Goal: Information Seeking & Learning: Learn about a topic

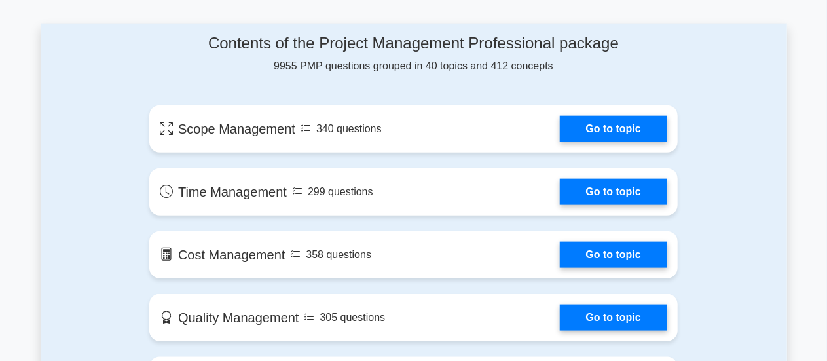
scroll to position [679, 0]
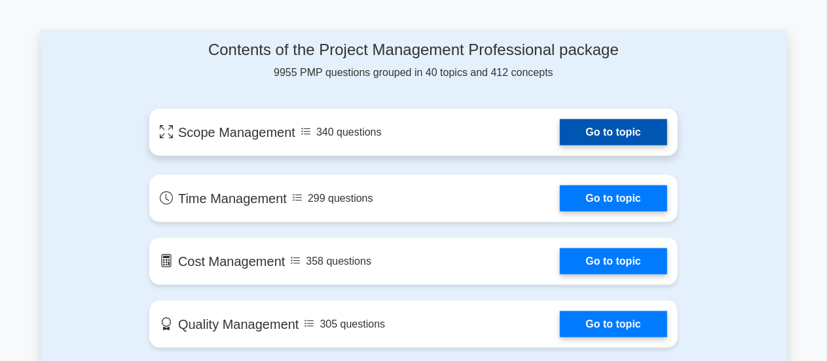
click at [618, 135] on link "Go to topic" at bounding box center [613, 132] width 107 height 26
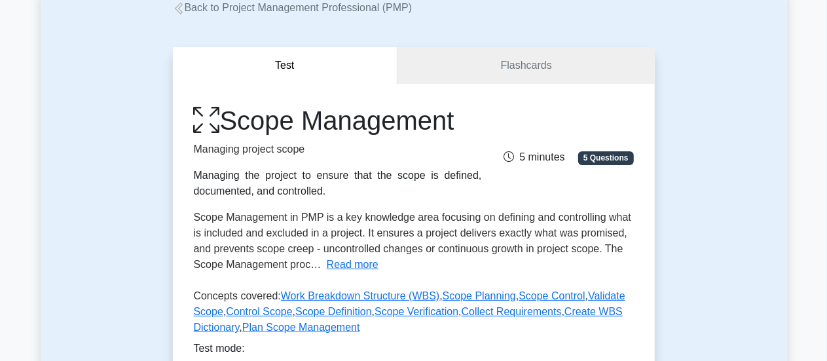
scroll to position [62, 0]
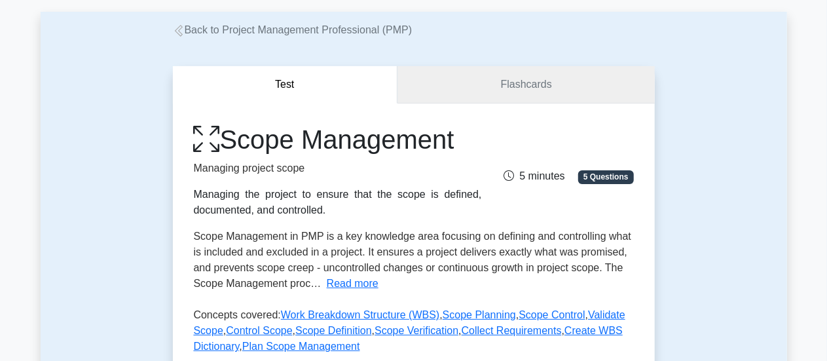
click at [541, 83] on link "Flashcards" at bounding box center [525, 84] width 257 height 37
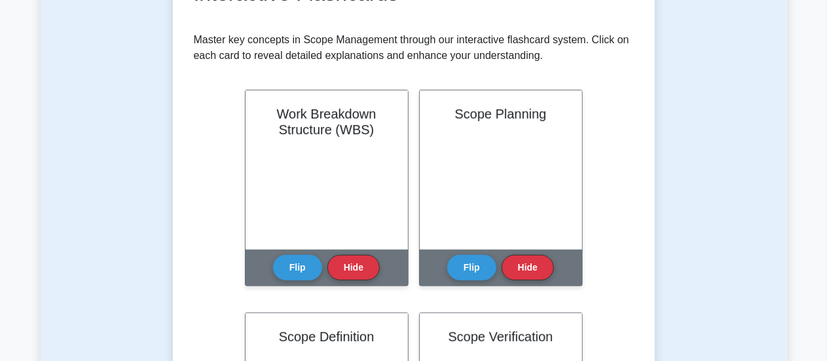
scroll to position [246, 0]
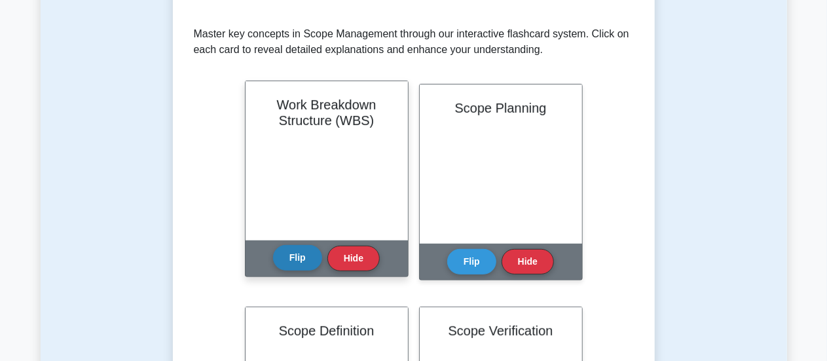
click at [301, 268] on button "Flip" at bounding box center [297, 258] width 49 height 26
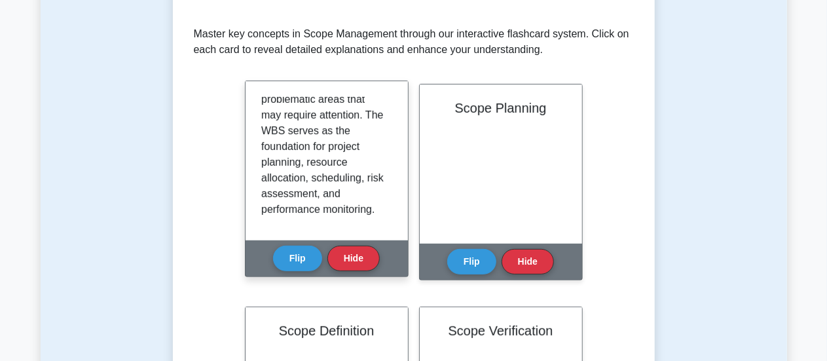
scroll to position [384, 0]
click at [356, 262] on button "Hide" at bounding box center [353, 258] width 52 height 26
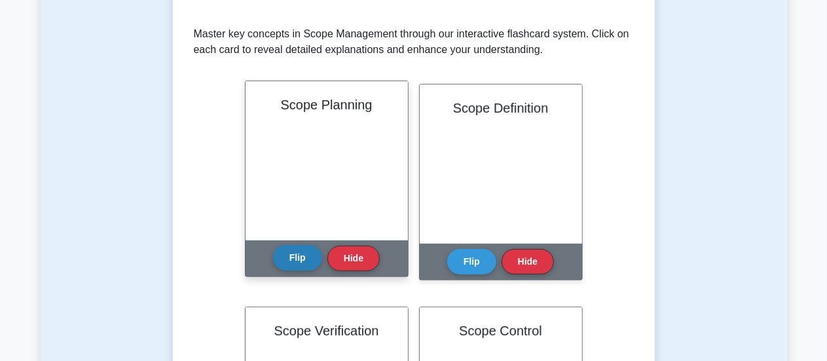
click at [306, 261] on button "Flip" at bounding box center [297, 258] width 49 height 26
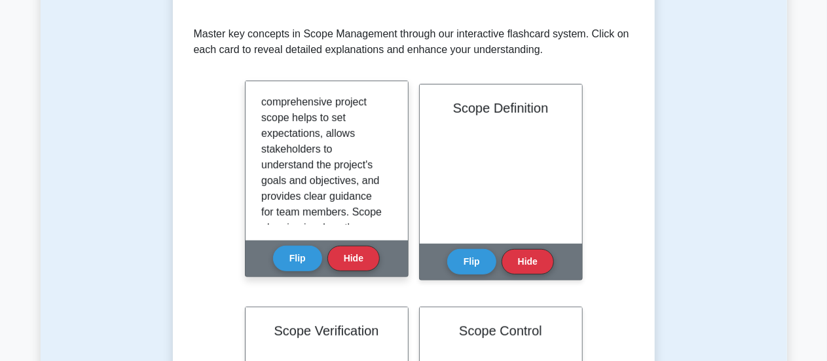
scroll to position [160, 0]
drag, startPoint x: 386, startPoint y: 150, endPoint x: 386, endPoint y: 158, distance: 7.9
click at [386, 158] on div "Scope Planning is the process of defining, documenting, and outlining the proje…" at bounding box center [326, 161] width 131 height 128
click at [377, 160] on p "Scope Planning is the process of defining, documenting, and outlining the proje…" at bounding box center [324, 212] width 126 height 550
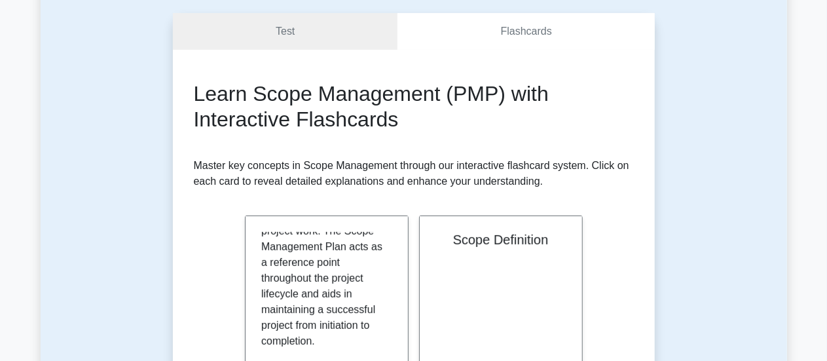
scroll to position [110, 0]
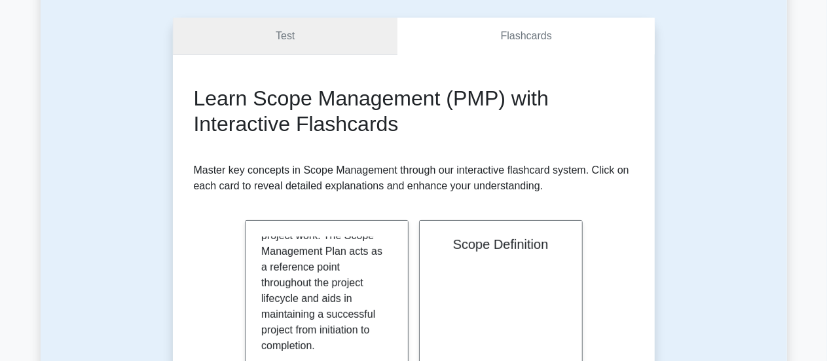
click at [344, 42] on link "Test" at bounding box center [285, 36] width 225 height 37
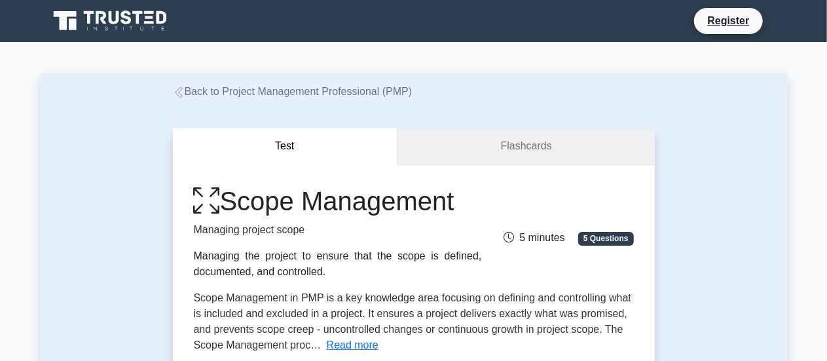
click at [477, 147] on link "Flashcards" at bounding box center [525, 146] width 257 height 37
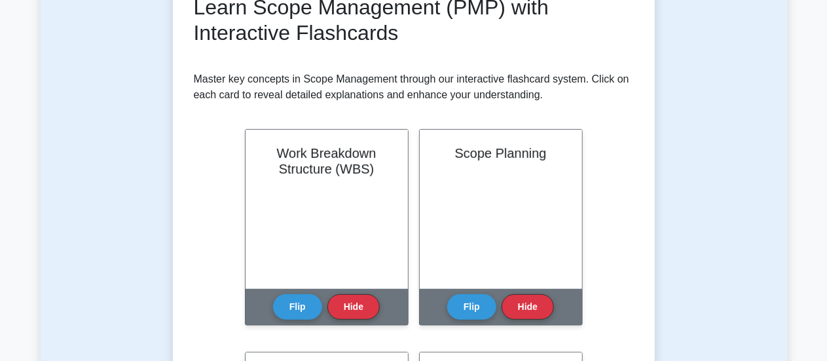
scroll to position [207, 0]
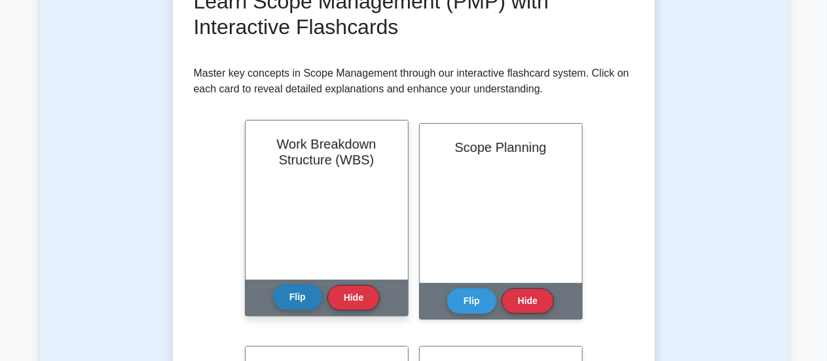
click at [296, 287] on button "Flip" at bounding box center [297, 297] width 49 height 26
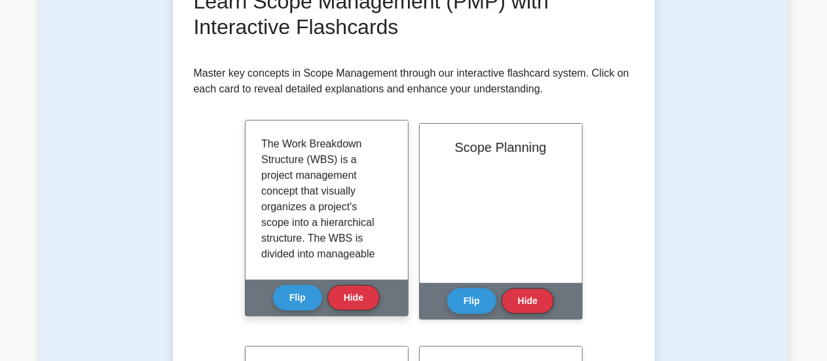
click at [384, 158] on div "The Work Breakdown Structure (WBS) is a project management concept that visuall…" at bounding box center [326, 200] width 131 height 128
drag, startPoint x: 384, startPoint y: 158, endPoint x: 386, endPoint y: 170, distance: 11.9
click at [386, 170] on div "The Work Breakdown Structure (WBS) is a project management concept that visuall…" at bounding box center [326, 200] width 131 height 128
click at [386, 168] on div "The Work Breakdown Structure (WBS) is a project management concept that visuall…" at bounding box center [326, 200] width 131 height 128
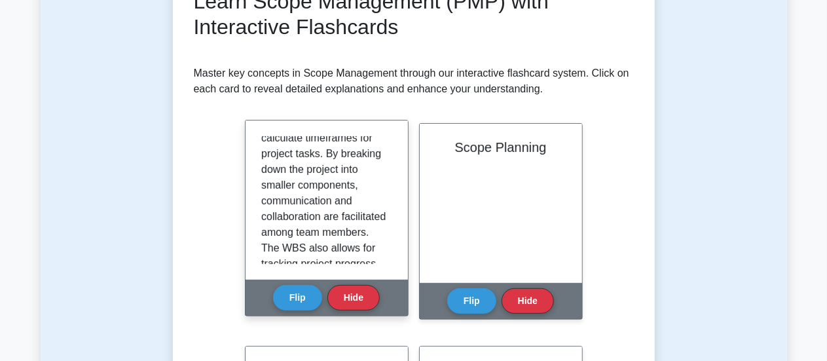
scroll to position [196, 0]
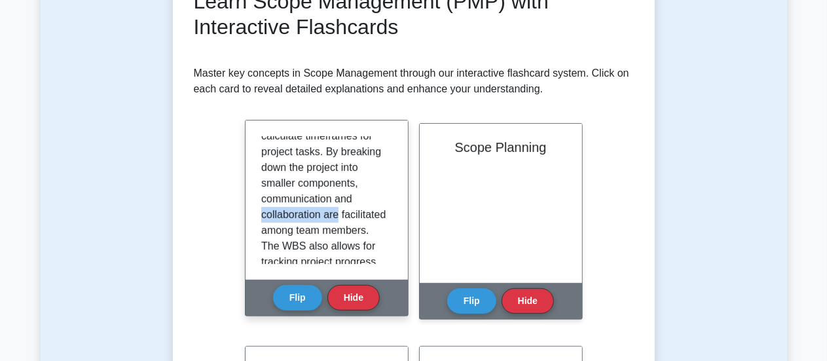
click at [394, 211] on div "The Work Breakdown Structure (WBS) is a project management concept that visuall…" at bounding box center [326, 199] width 162 height 159
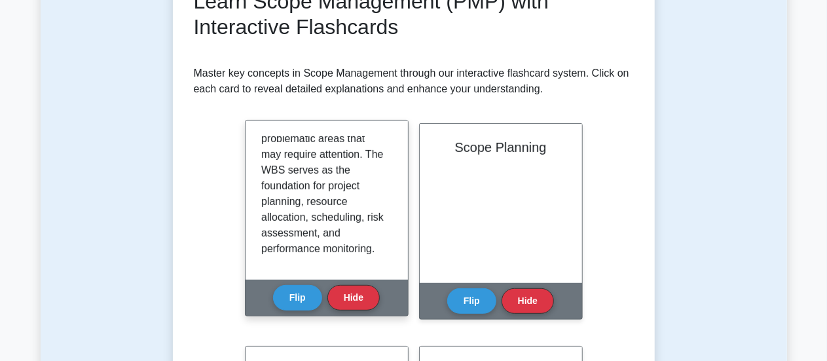
scroll to position [384, 0]
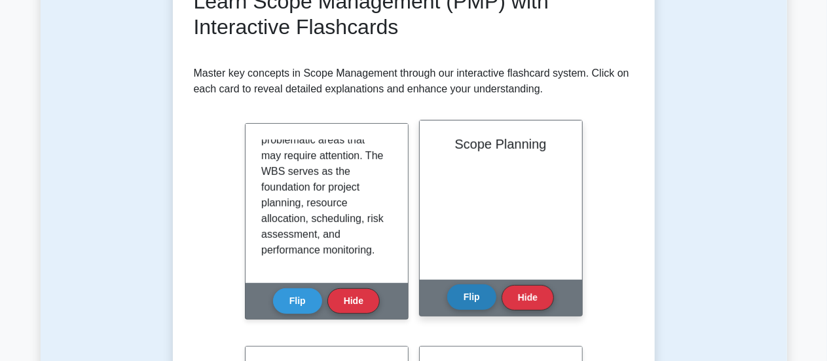
click at [480, 303] on button "Flip" at bounding box center [471, 297] width 49 height 26
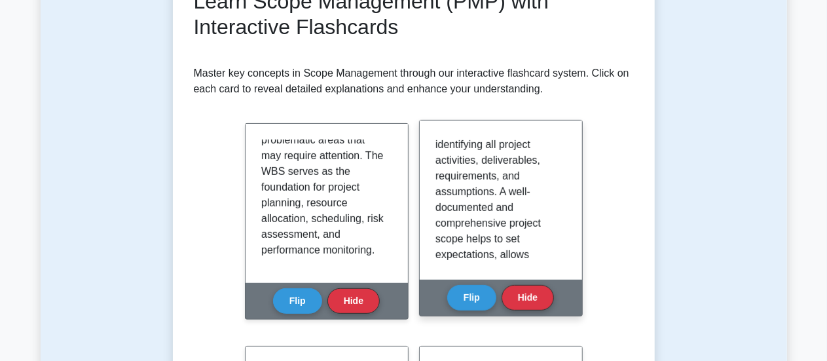
scroll to position [82, 0]
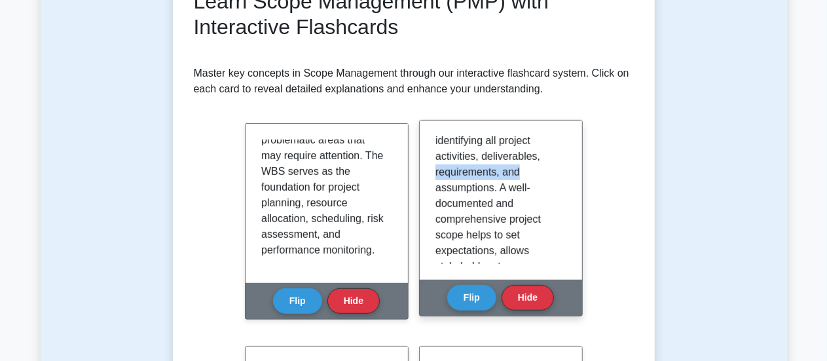
click at [563, 173] on div "Scope Planning is the process of defining, documenting, and outlining the proje…" at bounding box center [501, 199] width 162 height 159
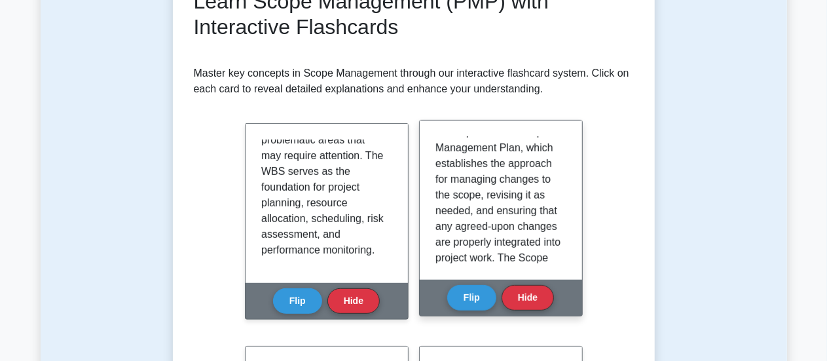
scroll to position [300, 0]
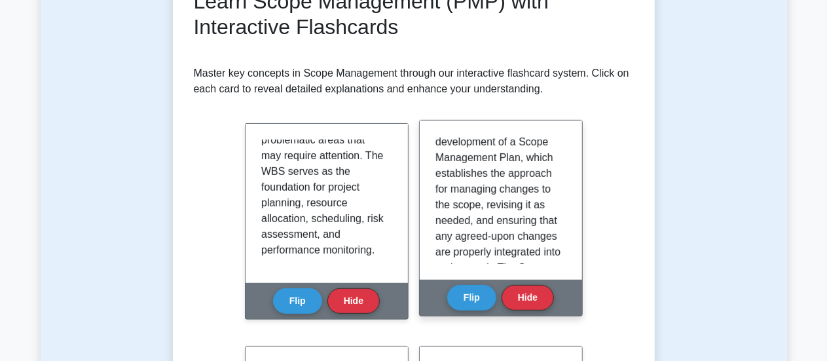
click at [560, 204] on div "Scope Planning is the process of defining, documenting, and outlining the proje…" at bounding box center [500, 200] width 131 height 128
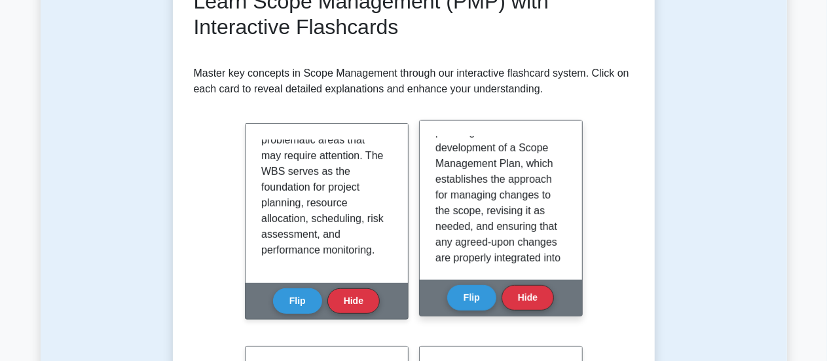
scroll to position [298, 0]
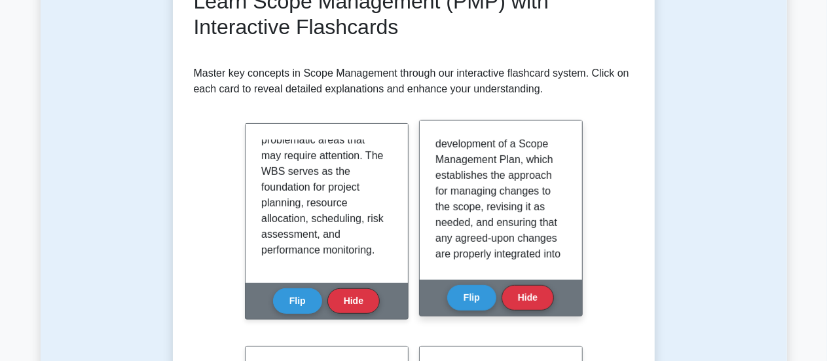
drag, startPoint x: 568, startPoint y: 203, endPoint x: 561, endPoint y: 211, distance: 10.7
click at [561, 211] on div "Scope Planning is the process of defining, documenting, and outlining the proje…" at bounding box center [501, 199] width 162 height 159
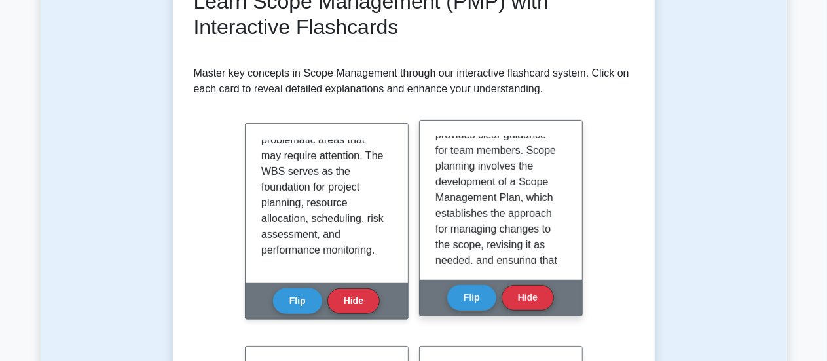
scroll to position [276, 0]
click at [559, 205] on div "Scope Planning is the process of defining, documenting, and outlining the proje…" at bounding box center [500, 200] width 131 height 128
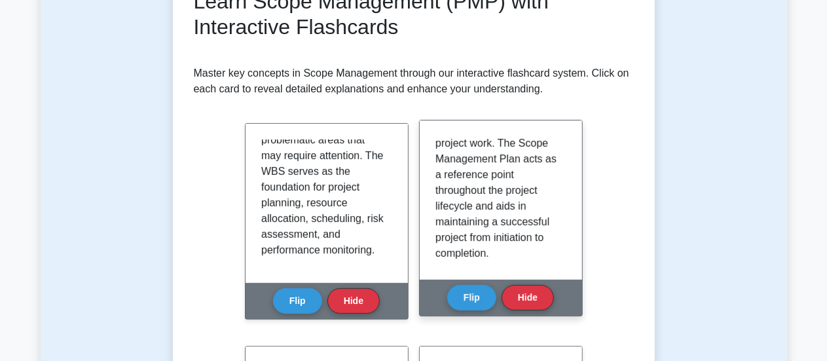
scroll to position [419, 0]
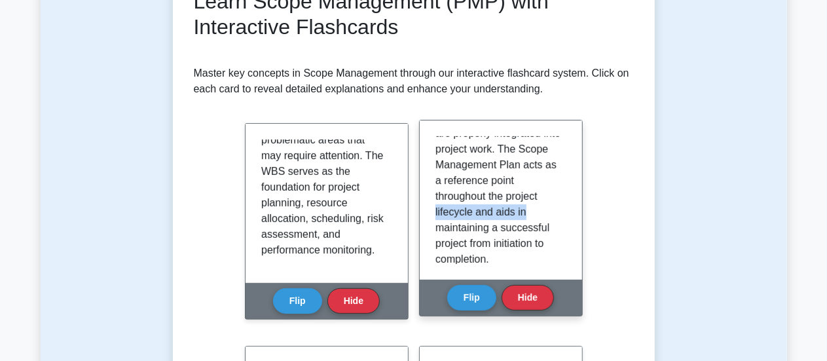
drag, startPoint x: 573, startPoint y: 233, endPoint x: 564, endPoint y: 238, distance: 10.2
click at [564, 238] on div "Scope Planning is the process of defining, documenting, and outlining the proje…" at bounding box center [501, 199] width 162 height 159
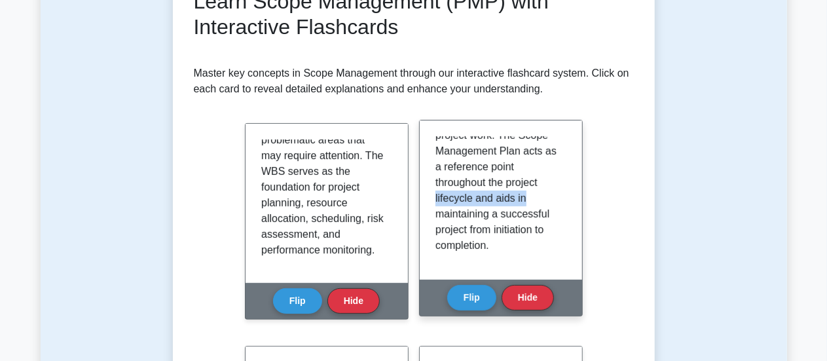
scroll to position [449, 0]
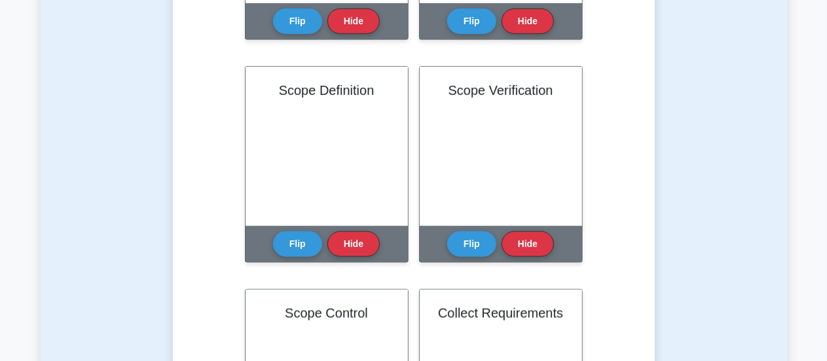
scroll to position [501, 0]
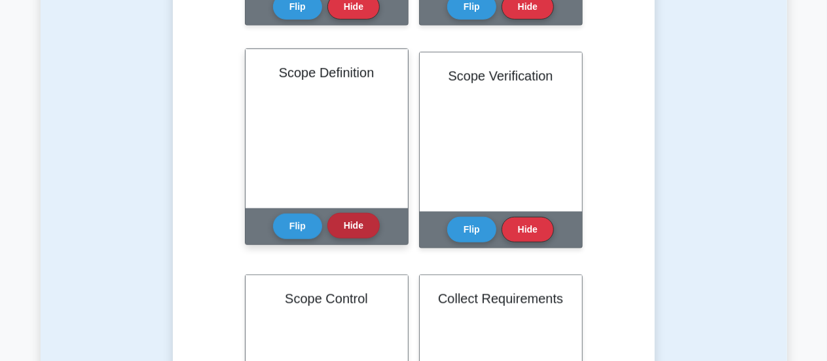
click at [342, 226] on button "Hide" at bounding box center [353, 226] width 52 height 26
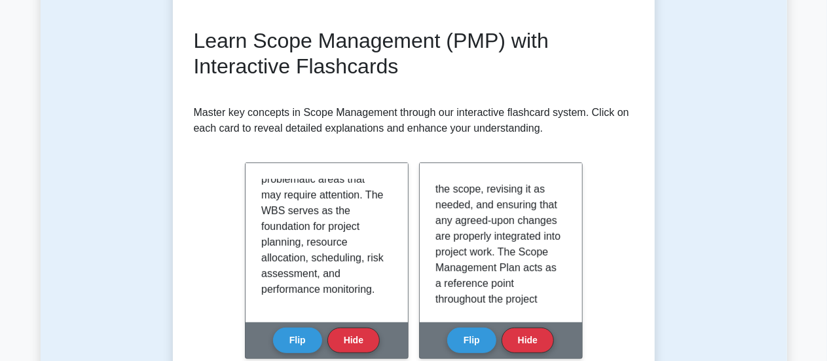
scroll to position [0, 0]
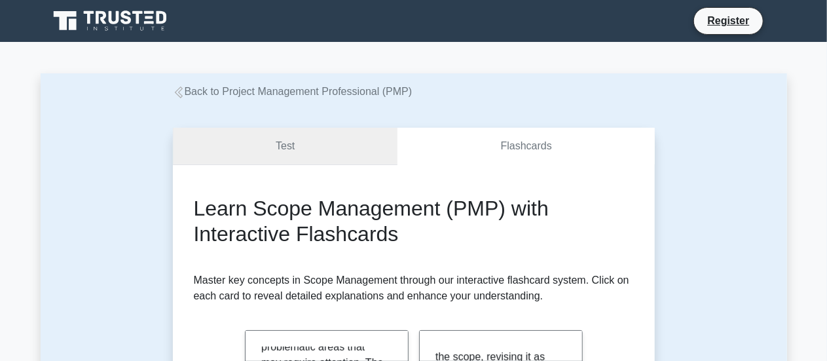
click at [346, 149] on link "Test" at bounding box center [285, 146] width 225 height 37
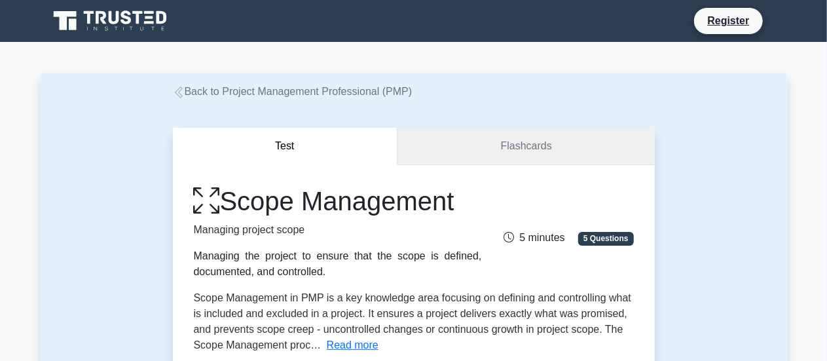
click at [463, 150] on link "Flashcards" at bounding box center [525, 146] width 257 height 37
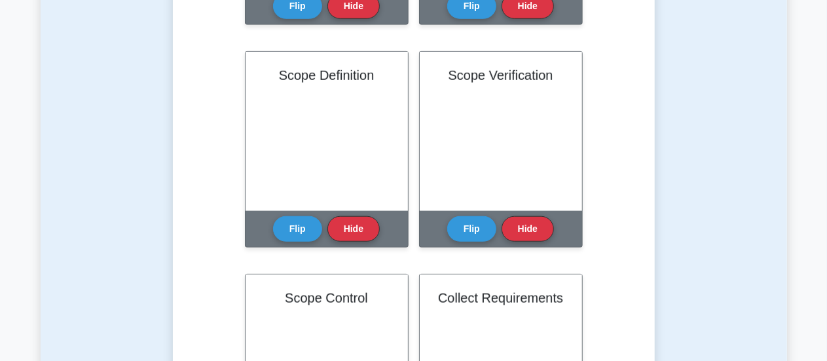
scroll to position [508, 0]
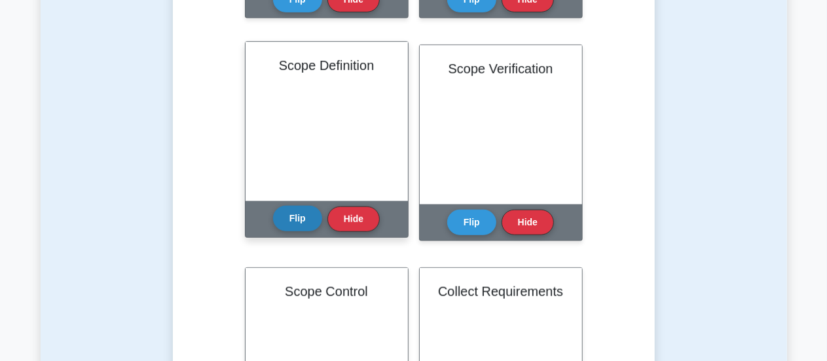
click at [289, 207] on button "Flip" at bounding box center [297, 219] width 49 height 26
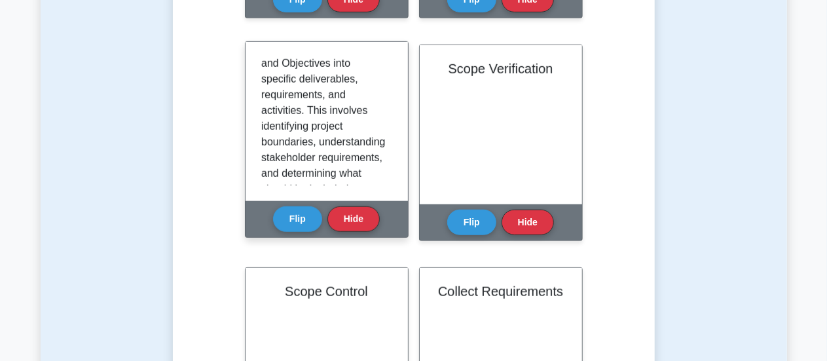
scroll to position [51, 0]
click at [388, 81] on div "Scope Definition is the process of breaking down the project's broad Goals and …" at bounding box center [326, 122] width 131 height 128
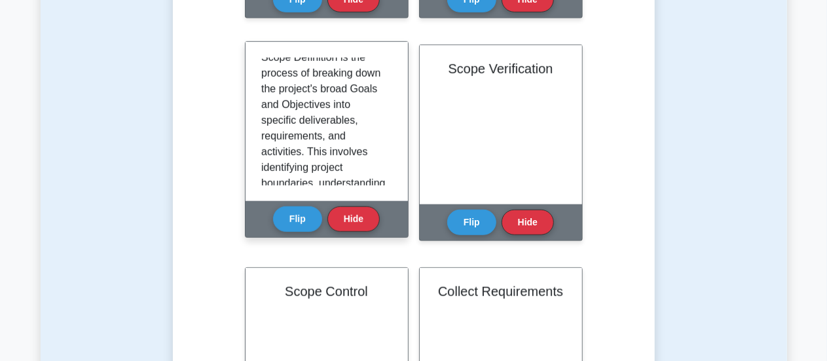
scroll to position [0, 0]
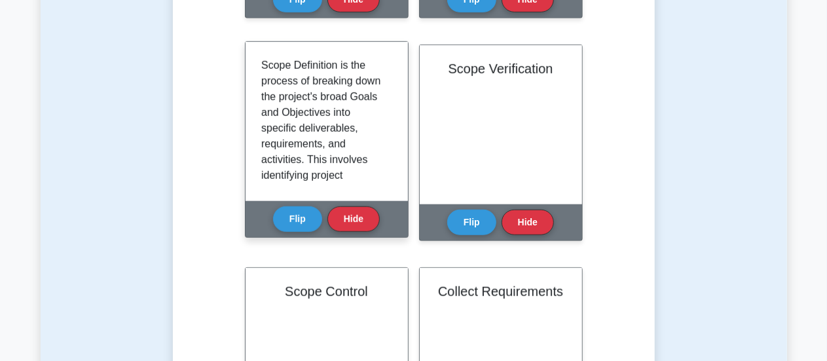
drag, startPoint x: 382, startPoint y: 62, endPoint x: 385, endPoint y: 69, distance: 7.0
click at [385, 69] on div "Scope Definition is the process of breaking down the project's broad Goals and …" at bounding box center [326, 122] width 131 height 128
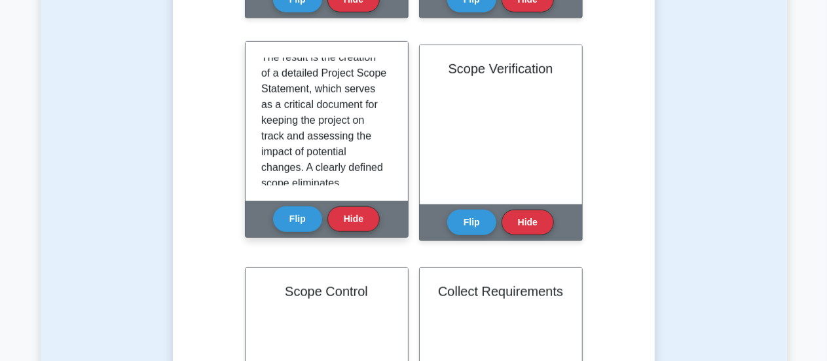
scroll to position [215, 0]
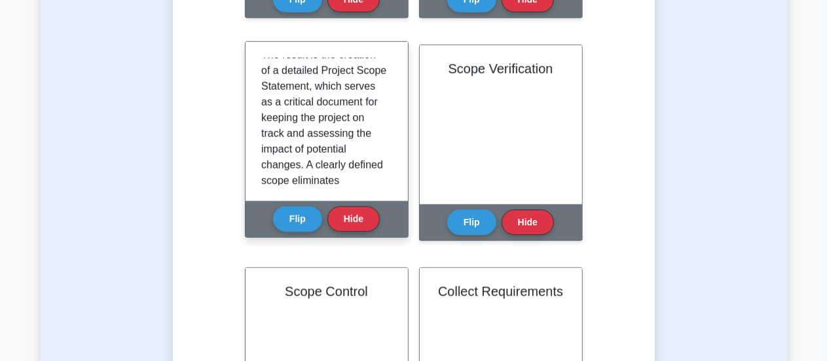
click at [394, 120] on div "Scope Definition is the process of breaking down the project's broad Goals and …" at bounding box center [326, 121] width 162 height 159
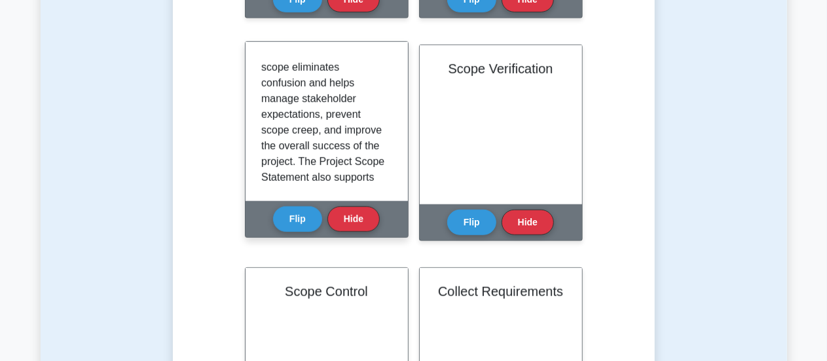
scroll to position [330, 0]
click at [389, 142] on div "Scope Definition is the process of breaking down the project's broad Goals and …" at bounding box center [326, 121] width 162 height 159
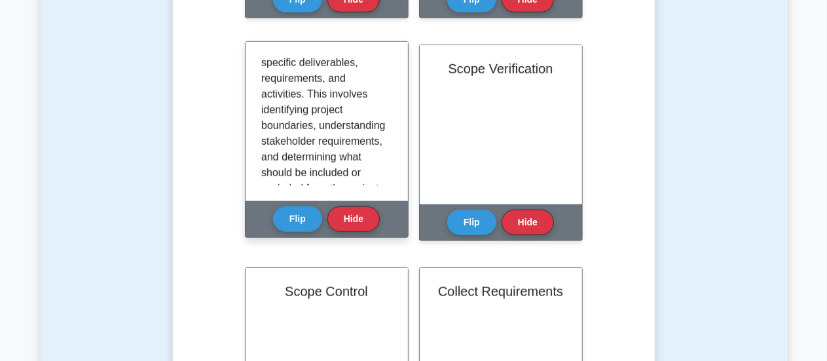
scroll to position [0, 0]
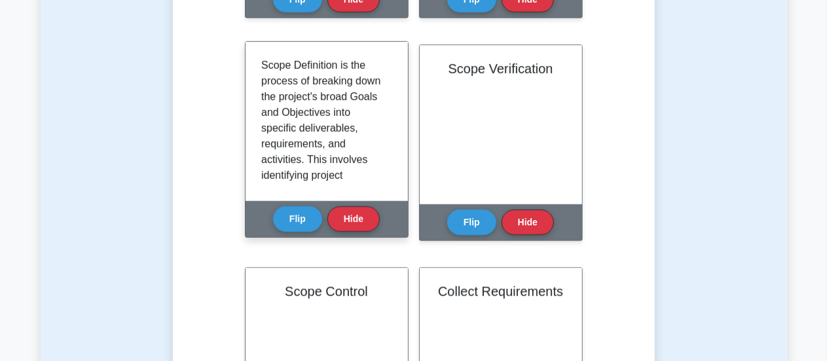
click at [388, 74] on div "Scope Definition is the process of breaking down the project's broad Goals and …" at bounding box center [326, 121] width 162 height 159
drag, startPoint x: 386, startPoint y: 65, endPoint x: 386, endPoint y: 79, distance: 14.4
click at [386, 79] on div "Scope Definition is the process of breaking down the project's broad Goals and …" at bounding box center [326, 122] width 131 height 128
click at [376, 99] on p "Scope Definition is the process of breaking down the project's broad Goals and …" at bounding box center [324, 333] width 126 height 550
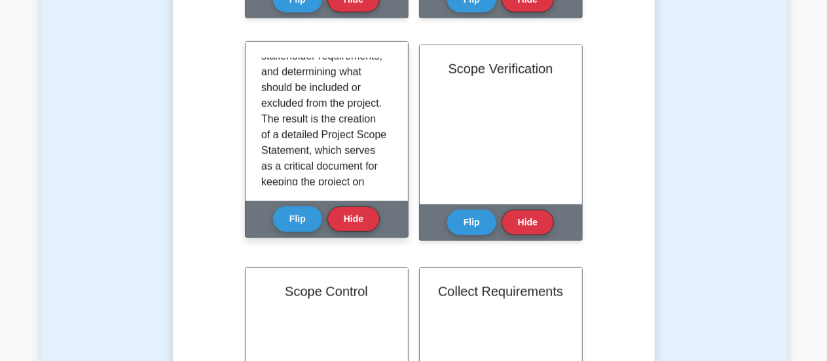
scroll to position [153, 0]
drag, startPoint x: 393, startPoint y: 110, endPoint x: 384, endPoint y: 99, distance: 14.4
click at [384, 99] on div "Scope Definition is the process of breaking down the project's broad Goals and …" at bounding box center [326, 121] width 162 height 159
click at [384, 99] on div "Scope Definition is the process of breaking down the project's broad Goals and …" at bounding box center [326, 122] width 131 height 128
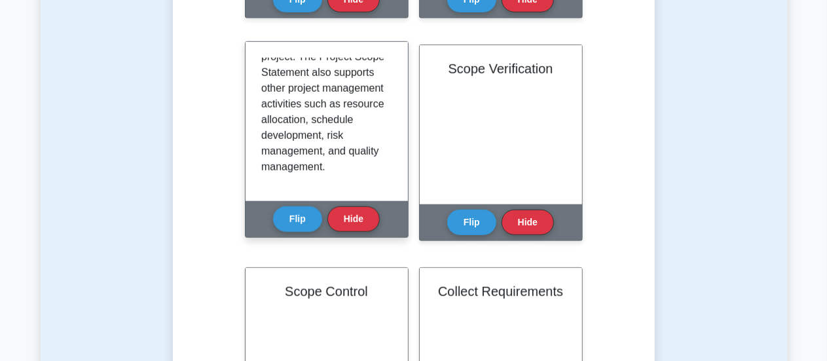
scroll to position [478, 0]
drag, startPoint x: 385, startPoint y: 178, endPoint x: 391, endPoint y: 170, distance: 10.3
click at [391, 170] on div "Scope Definition is the process of breaking down the project's broad Goals and …" at bounding box center [326, 122] width 131 height 128
drag, startPoint x: 393, startPoint y: 170, endPoint x: 390, endPoint y: 156, distance: 14.0
click at [390, 156] on div "Scope Definition is the process of breaking down the project's broad Goals and …" at bounding box center [326, 121] width 162 height 159
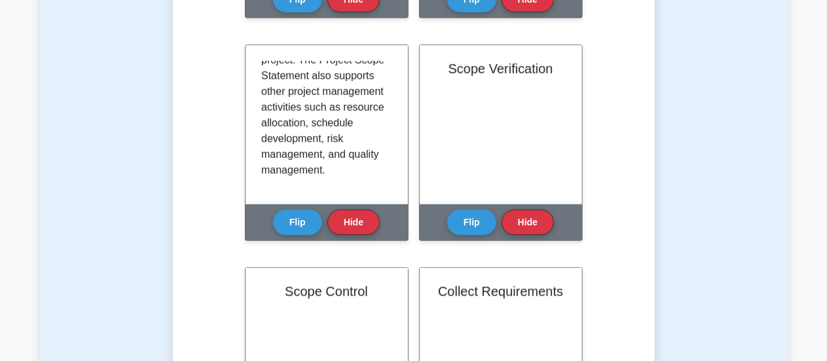
click at [228, 167] on div "Learn Scope Management (PMP) with Interactive Flashcards Master key concepts in…" at bounding box center [414, 306] width 440 height 1236
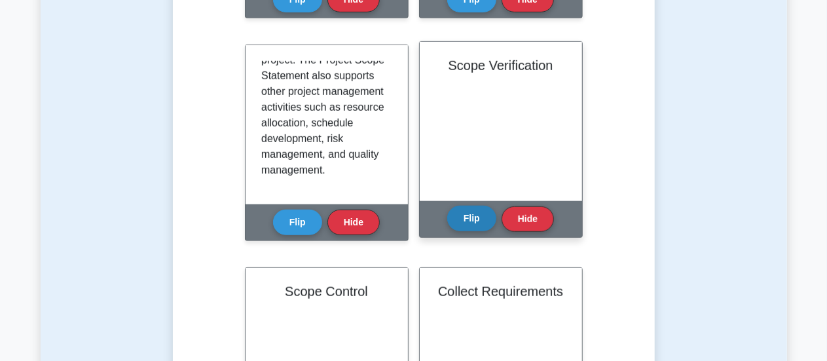
click at [469, 214] on button "Flip" at bounding box center [471, 219] width 49 height 26
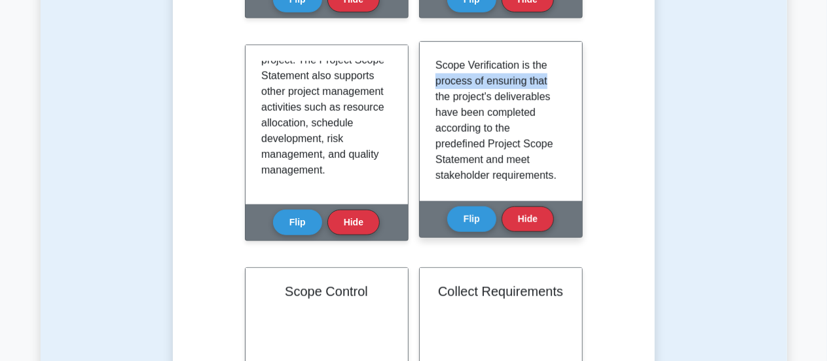
click at [560, 77] on div "Scope Verification is the process of ensuring that the project's deliverables h…" at bounding box center [500, 122] width 131 height 128
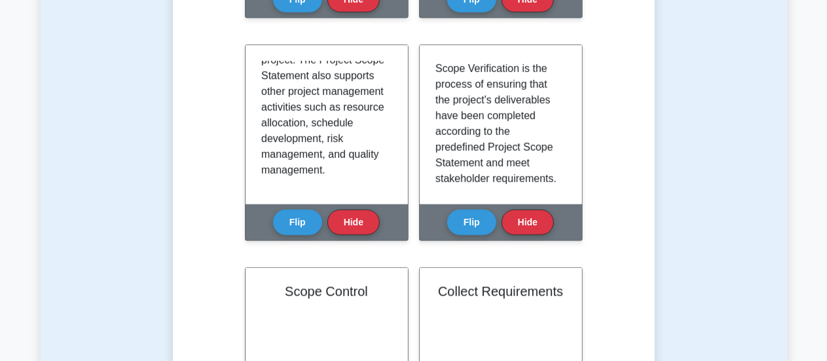
click at [630, 120] on div "Learn Scope Management (PMP) with Interactive Flashcards Master key concepts in…" at bounding box center [414, 306] width 440 height 1236
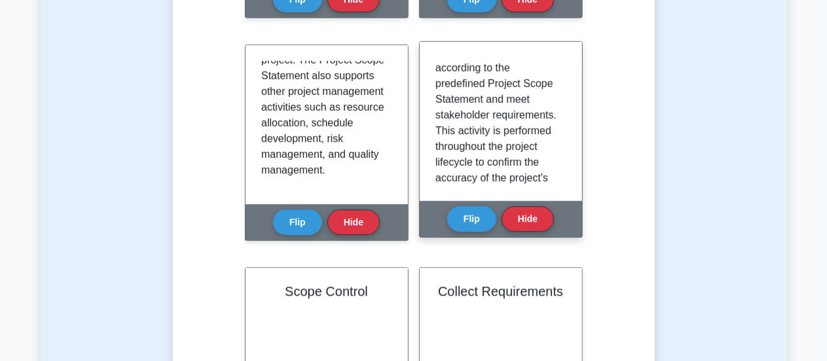
scroll to position [62, 0]
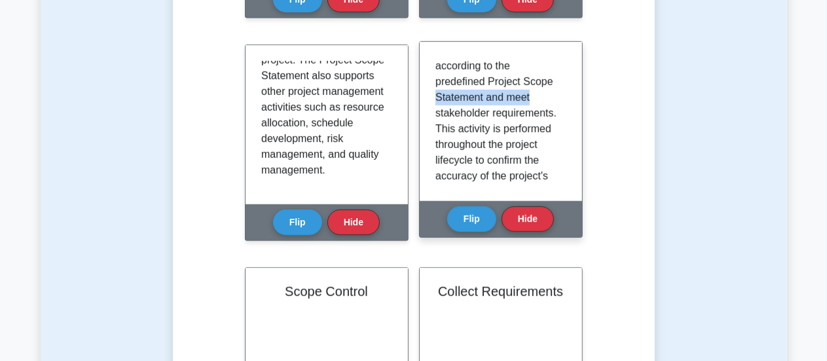
drag, startPoint x: 567, startPoint y: 85, endPoint x: 569, endPoint y: 92, distance: 6.8
click at [569, 92] on div "Scope Verification is the process of ensuring that the project's deliverables h…" at bounding box center [501, 121] width 162 height 159
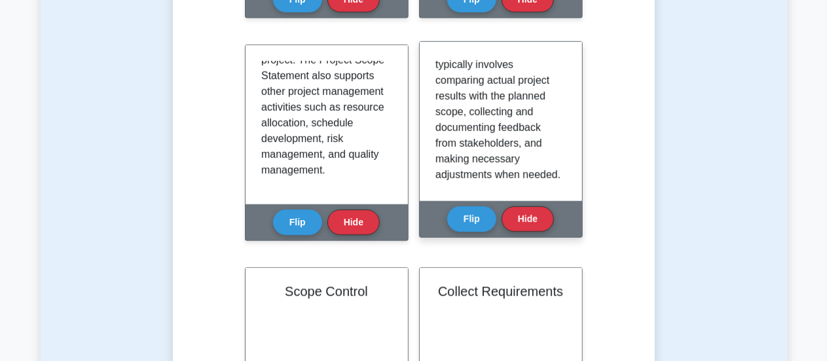
scroll to position [226, 0]
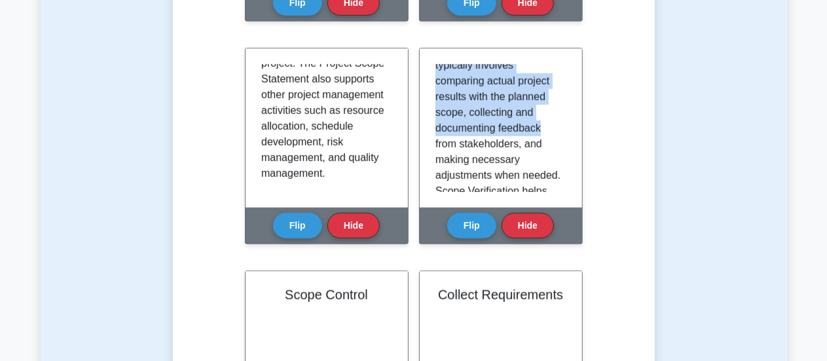
drag, startPoint x: 560, startPoint y: 124, endPoint x: 666, endPoint y: 151, distance: 109.5
click at [666, 151] on div "Test Flashcards Learn Scope Management (PMP) with Interactive Flashcards Master…" at bounding box center [414, 291] width 746 height 1399
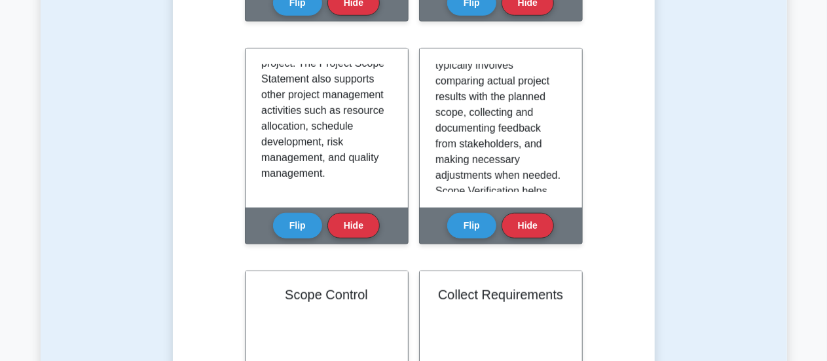
click at [666, 151] on div "Test Flashcards Learn Scope Management (PMP) with Interactive Flashcards Master…" at bounding box center [414, 291] width 746 height 1399
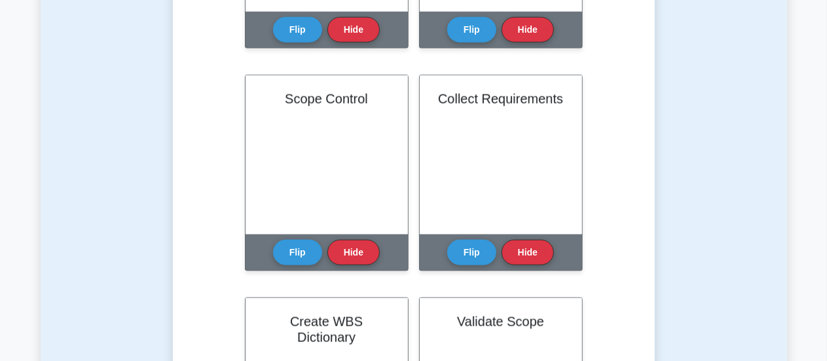
scroll to position [706, 0]
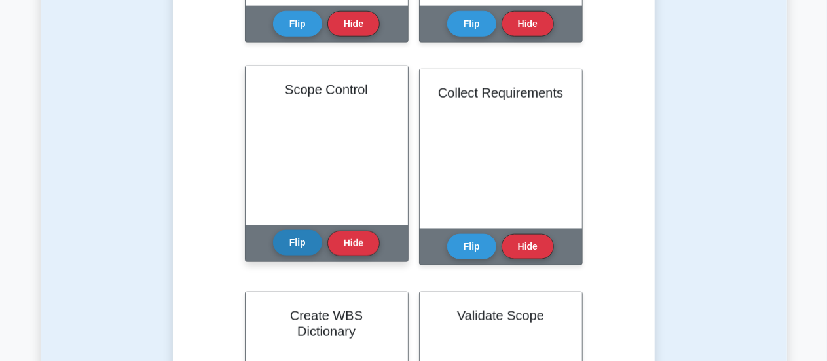
click at [289, 237] on button "Flip" at bounding box center [297, 243] width 49 height 26
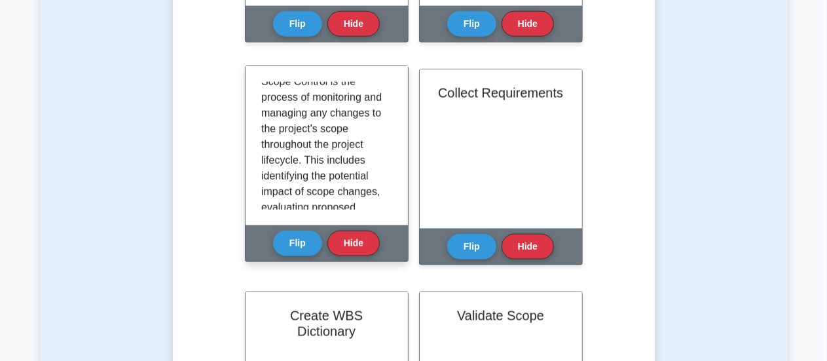
scroll to position [0, 0]
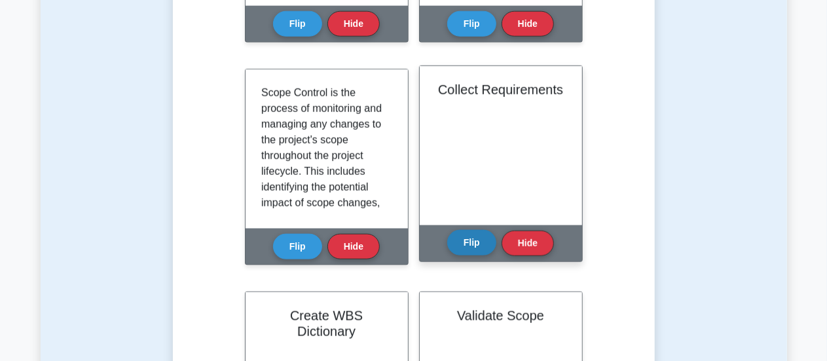
click at [478, 247] on button "Flip" at bounding box center [471, 243] width 49 height 26
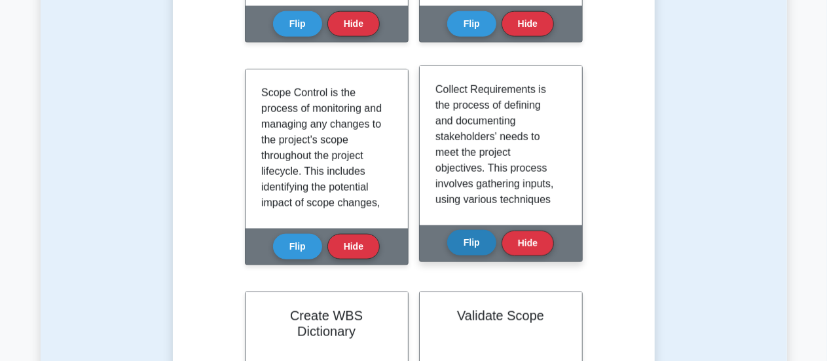
click at [478, 247] on button "Flip" at bounding box center [471, 243] width 49 height 26
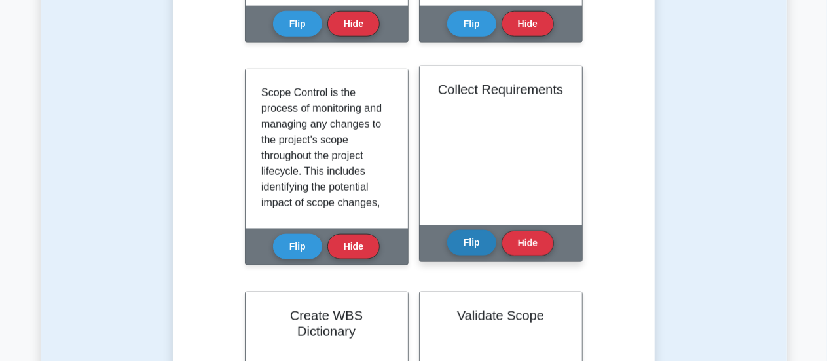
click at [478, 247] on button "Flip" at bounding box center [471, 243] width 49 height 26
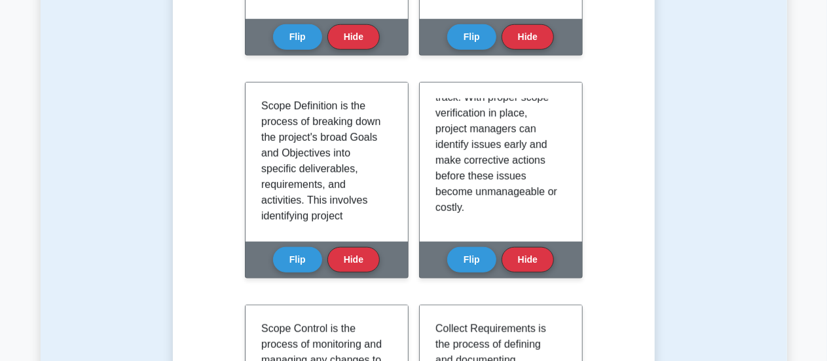
scroll to position [513, 0]
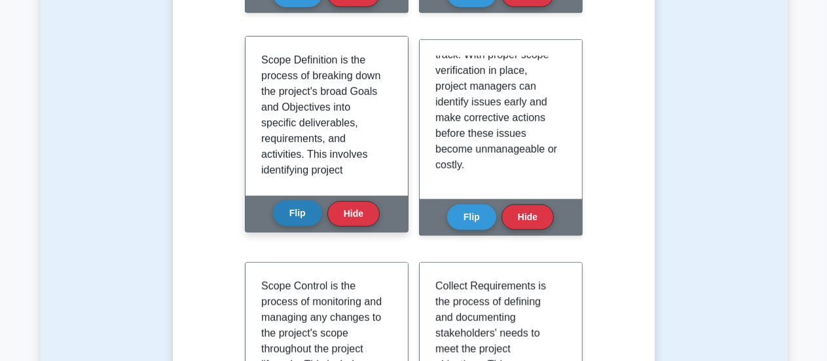
click at [301, 224] on button "Flip" at bounding box center [297, 213] width 49 height 26
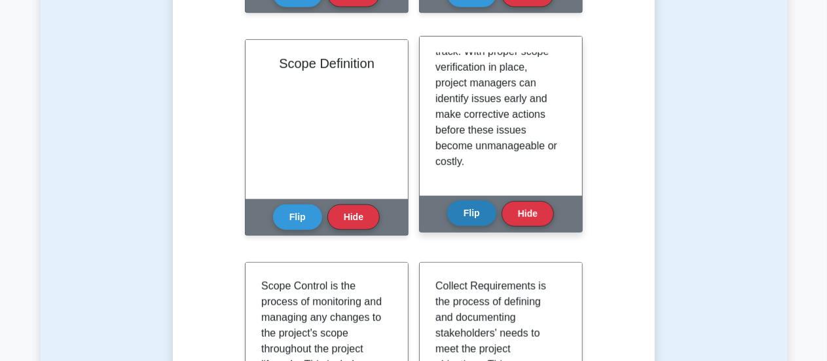
click at [477, 209] on button "Flip" at bounding box center [471, 213] width 49 height 26
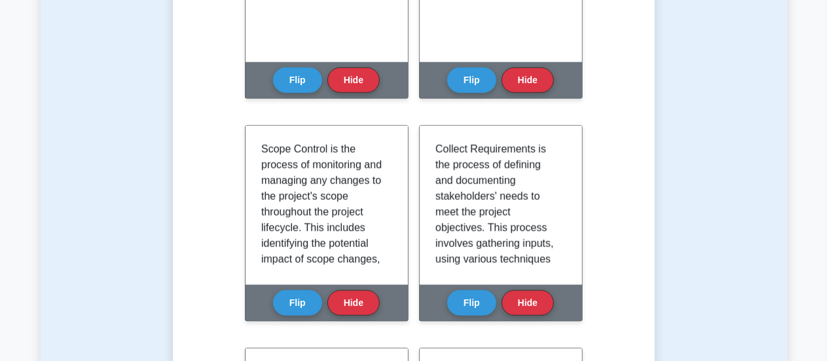
scroll to position [648, 0]
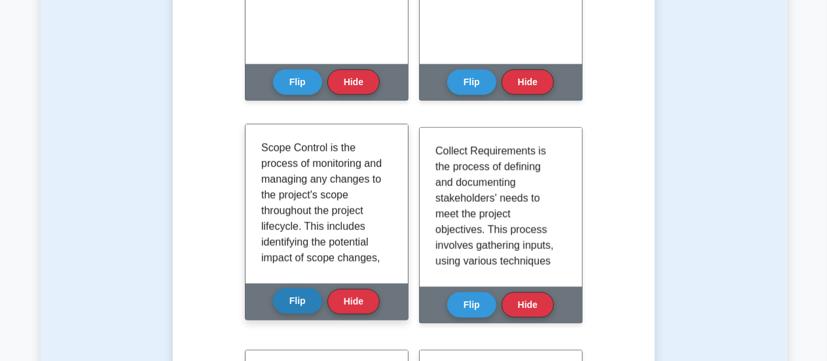
click at [299, 300] on button "Flip" at bounding box center [297, 301] width 49 height 26
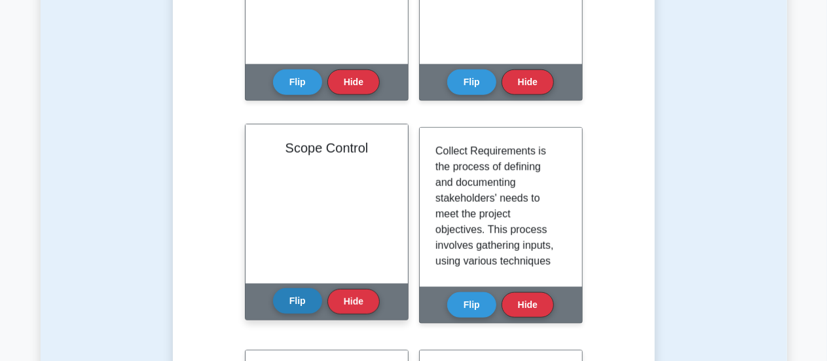
click at [288, 309] on button "Flip" at bounding box center [297, 301] width 49 height 26
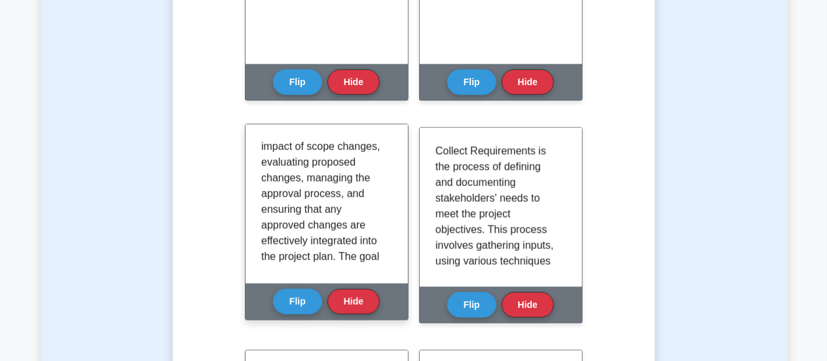
scroll to position [113, 0]
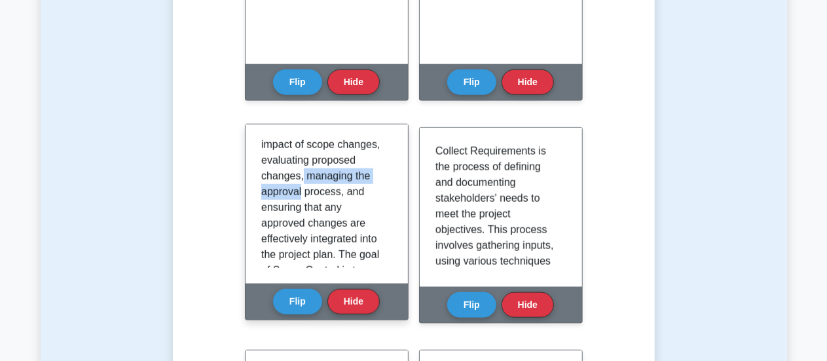
drag, startPoint x: 385, startPoint y: 179, endPoint x: 386, endPoint y: 185, distance: 6.7
click at [386, 185] on div "Scope Control is the process of monitoring and managing any changes to the proj…" at bounding box center [326, 204] width 131 height 128
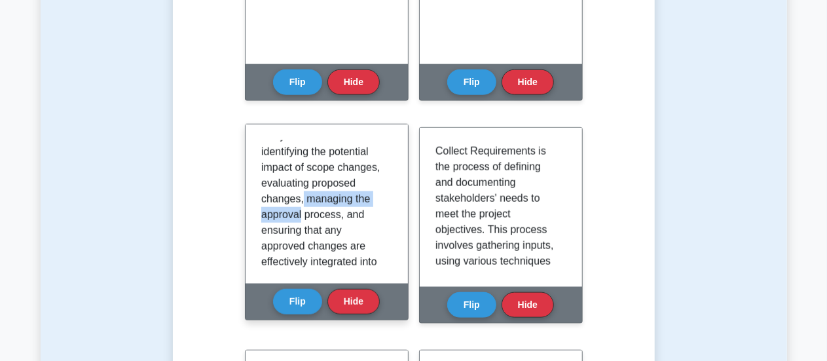
scroll to position [86, 0]
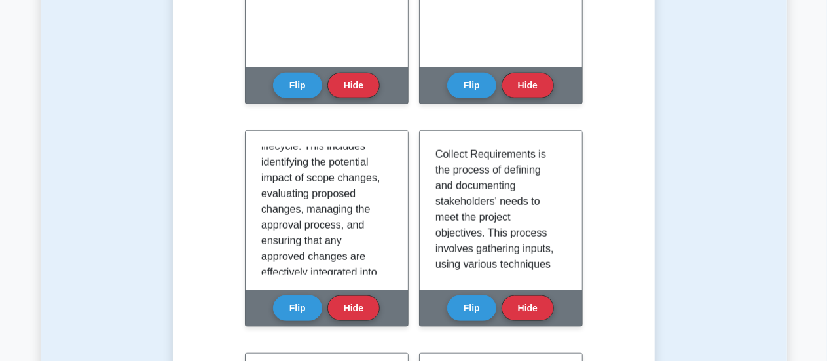
click at [56, 270] on div "Test Flashcards Learn Scope Management (PMP) with Interactive Flashcards Master…" at bounding box center [414, 150] width 746 height 1399
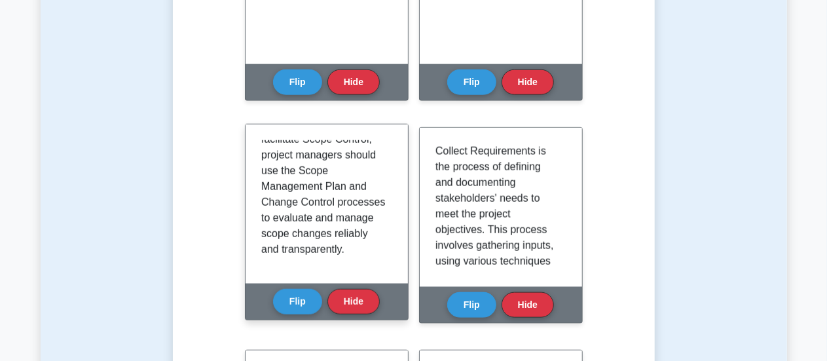
scroll to position [478, 0]
click at [381, 254] on div "Scope Control is the process of monitoring and managing any changes to the proj…" at bounding box center [326, 204] width 131 height 128
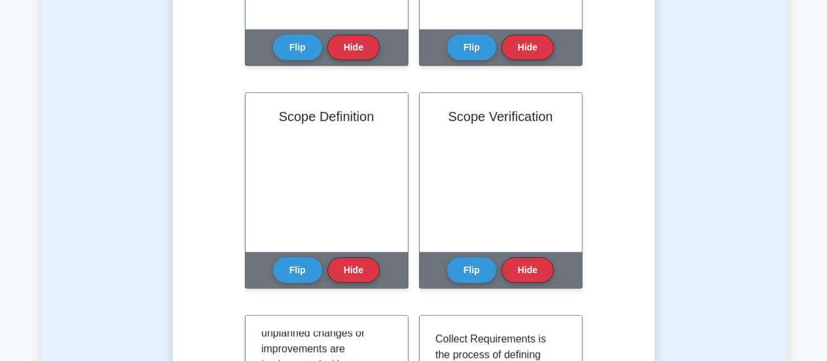
scroll to position [469, 0]
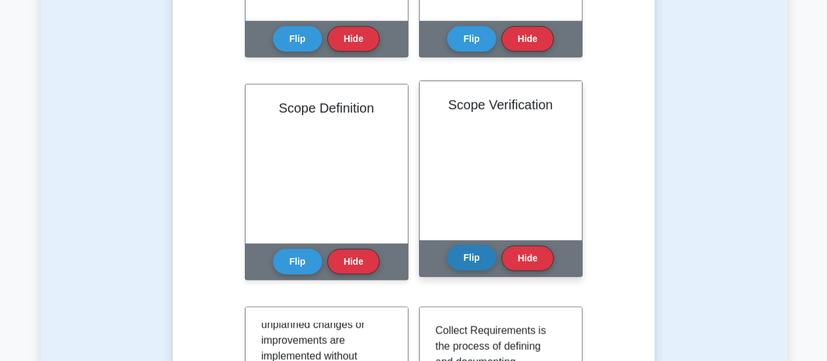
click at [470, 269] on button "Flip" at bounding box center [471, 258] width 49 height 26
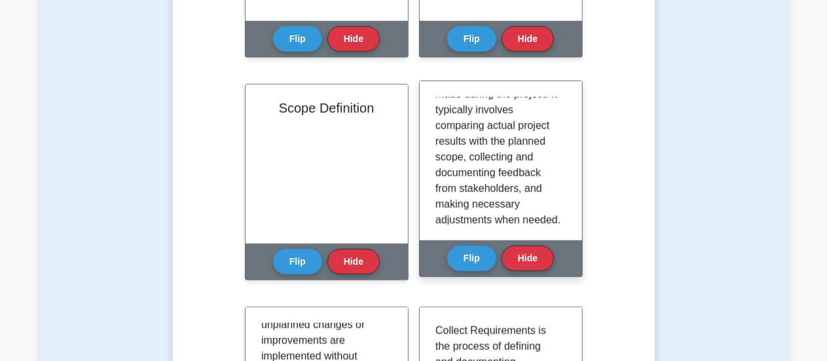
scroll to position [211, 0]
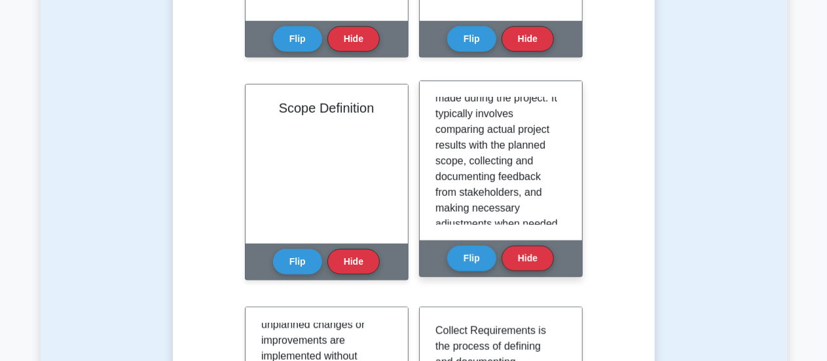
click at [562, 151] on div "Scope Verification is the process of ensuring that the project's deliverables h…" at bounding box center [501, 160] width 162 height 159
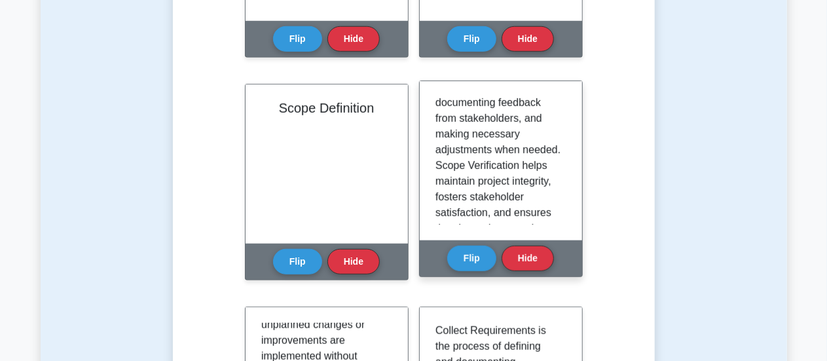
scroll to position [281, 0]
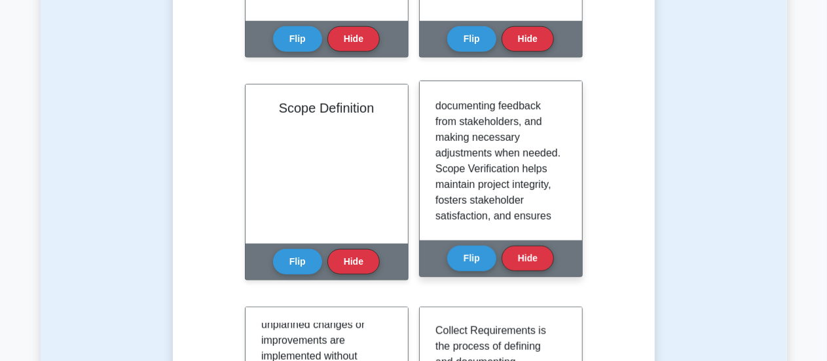
click at [562, 171] on div "Scope Verification is the process of ensuring that the project's deliverables h…" at bounding box center [501, 160] width 162 height 159
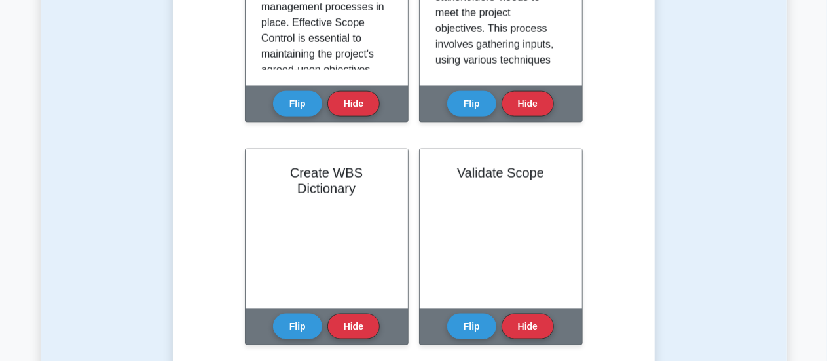
scroll to position [858, 0]
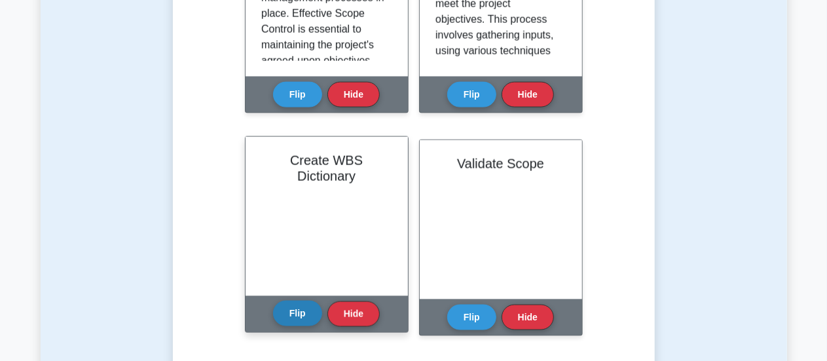
click at [302, 316] on button "Flip" at bounding box center [297, 313] width 49 height 26
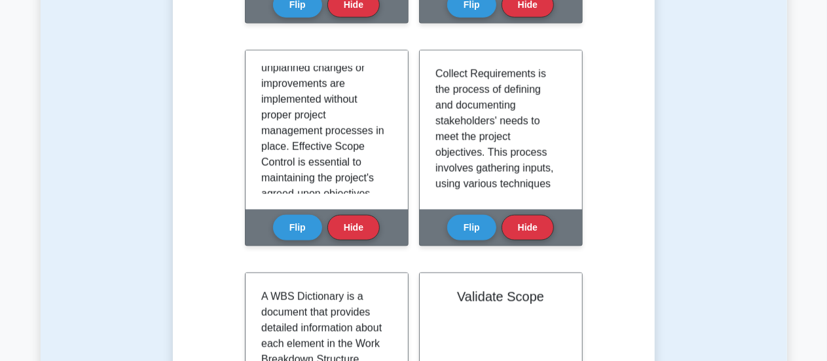
scroll to position [723, 0]
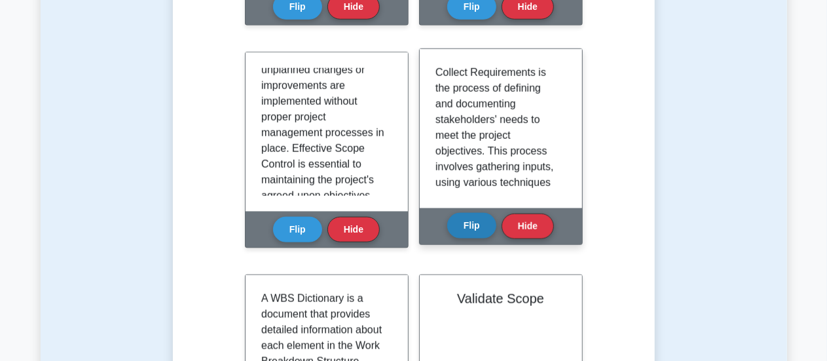
click at [465, 217] on button "Flip" at bounding box center [471, 226] width 49 height 26
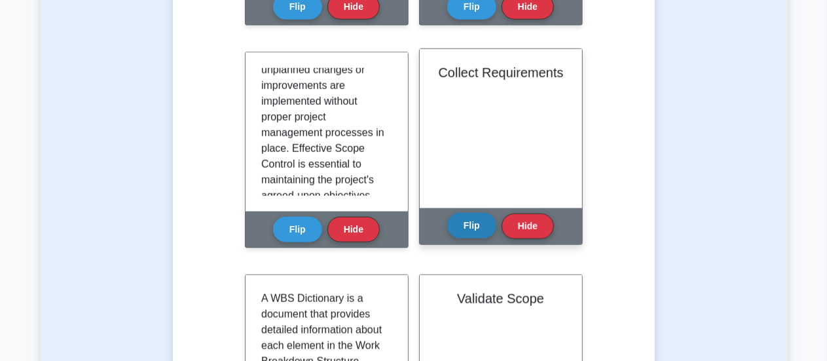
click at [469, 221] on button "Flip" at bounding box center [471, 226] width 49 height 26
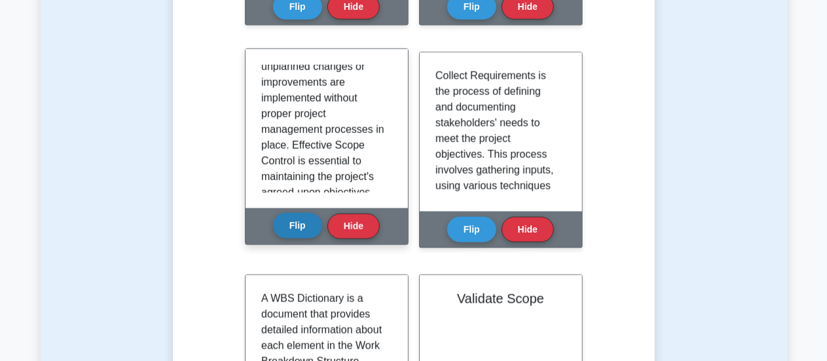
click at [310, 231] on button "Flip" at bounding box center [297, 226] width 49 height 26
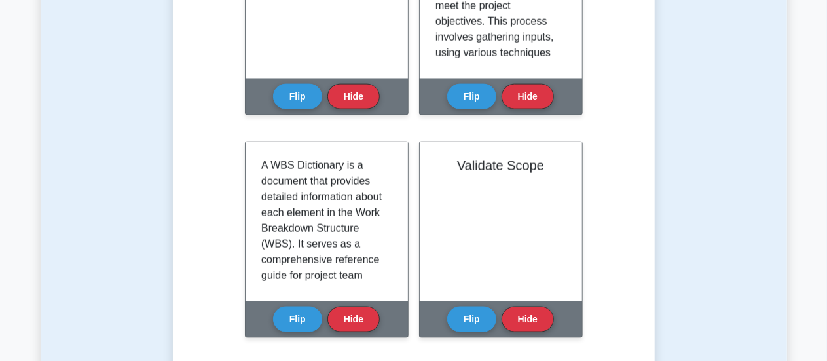
scroll to position [857, 0]
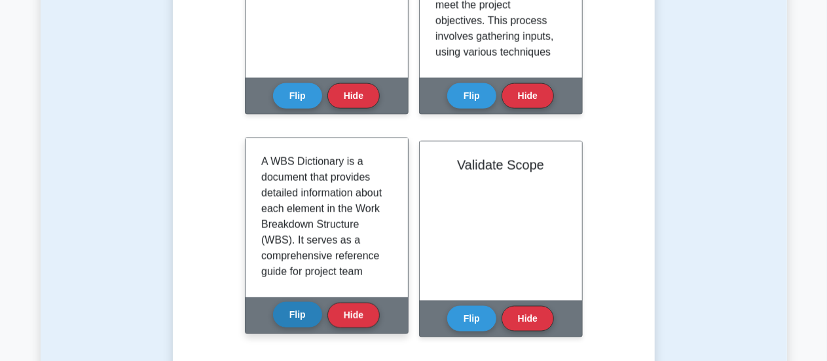
click at [313, 310] on button "Flip" at bounding box center [297, 315] width 49 height 26
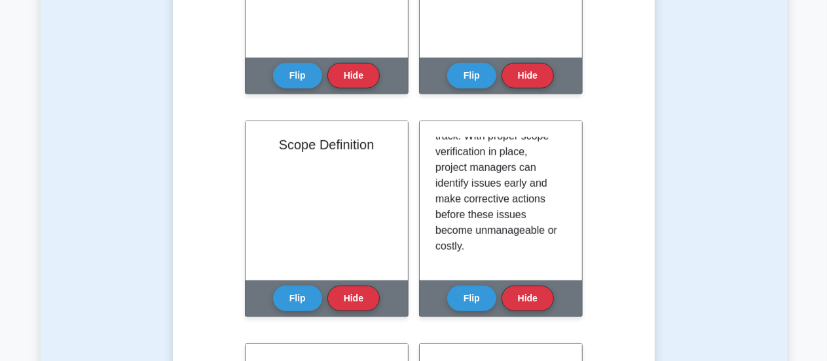
scroll to position [444, 0]
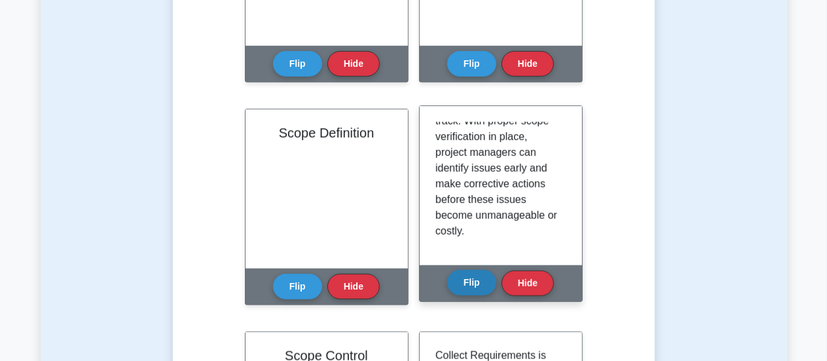
click at [488, 278] on button "Flip" at bounding box center [471, 283] width 49 height 26
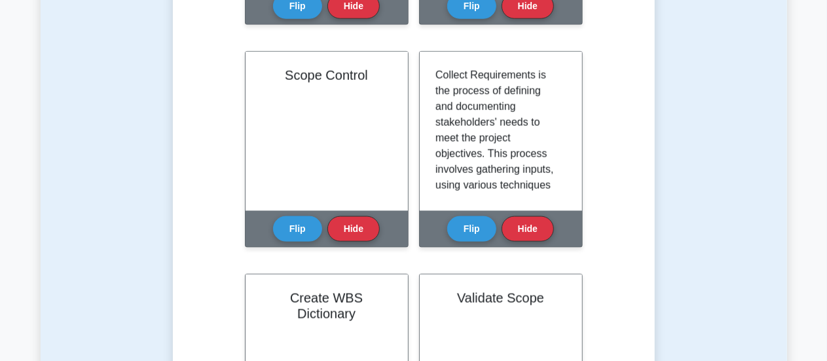
scroll to position [725, 0]
